Goal: Check status: Check status

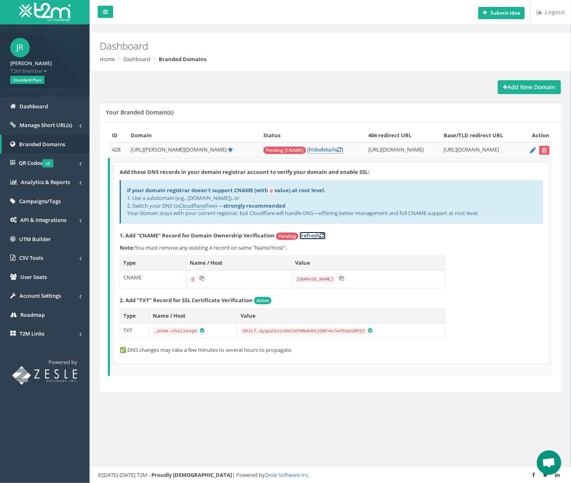
click at [314, 235] on link "[refresh ]" at bounding box center [313, 236] width 26 height 8
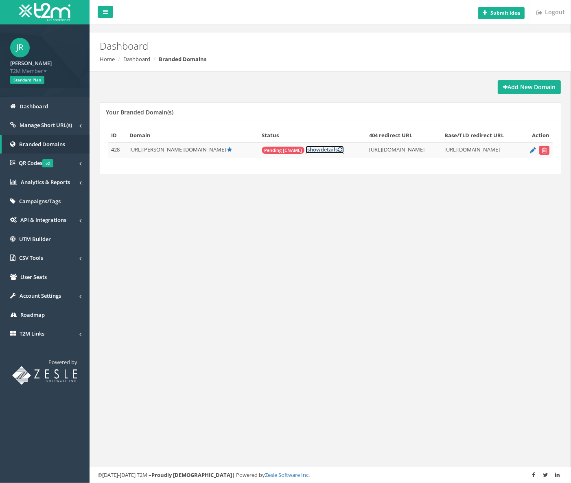
click at [306, 148] on link "[ show details ]" at bounding box center [325, 150] width 38 height 8
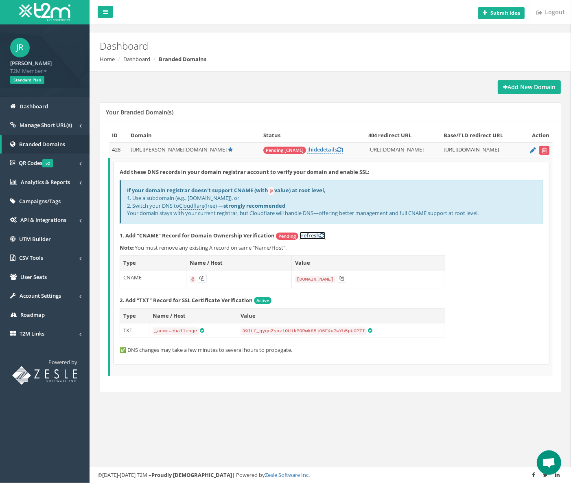
click at [314, 232] on link "[refresh ]" at bounding box center [313, 236] width 26 height 8
click at [309, 211] on div "If your domain registrar doesn't support CNAME (with @ value) at root level, 1.…" at bounding box center [332, 202] width 424 height 44
click at [347, 213] on div "If your domain registrar doesn't support CNAME (with @ value) at root level, 1.…" at bounding box center [332, 202] width 424 height 44
click at [37, 102] on link "Dashboard" at bounding box center [45, 106] width 90 height 19
